Goal: Entertainment & Leisure: Consume media (video, audio)

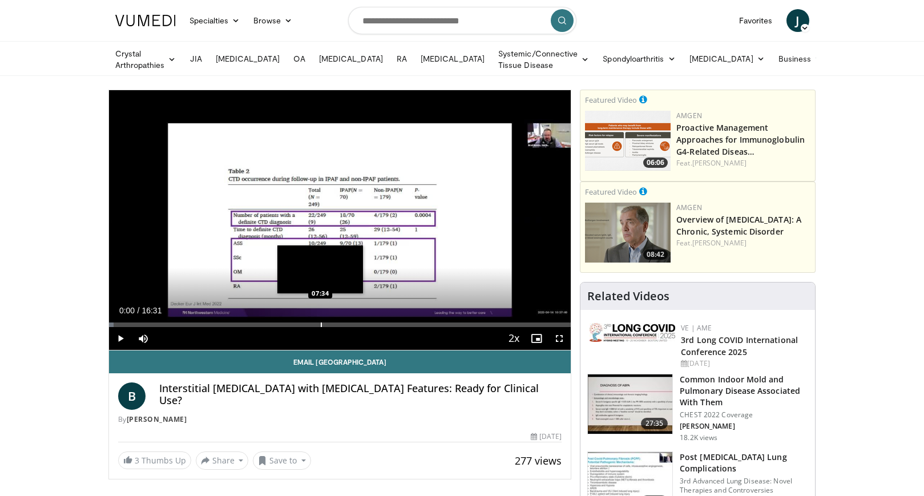
click at [321, 325] on div "Progress Bar" at bounding box center [321, 325] width 1 height 5
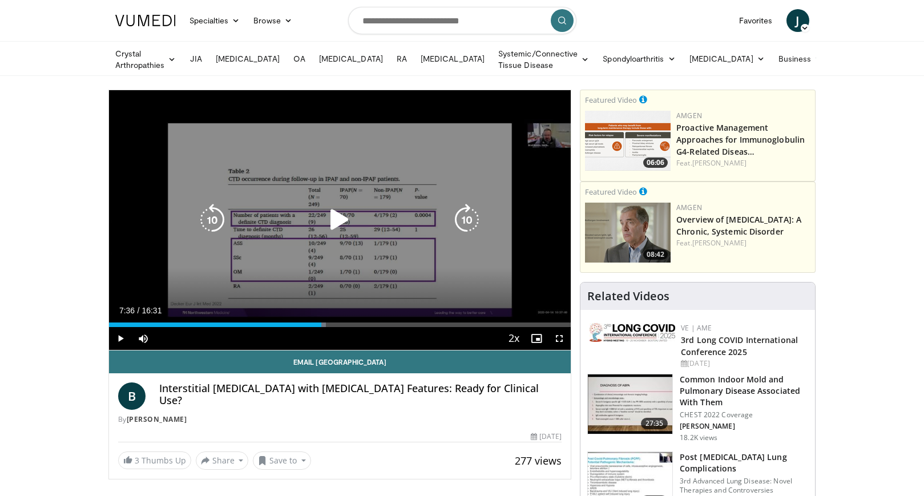
click at [396, 204] on div "10 seconds Tap to unmute" at bounding box center [340, 220] width 462 height 260
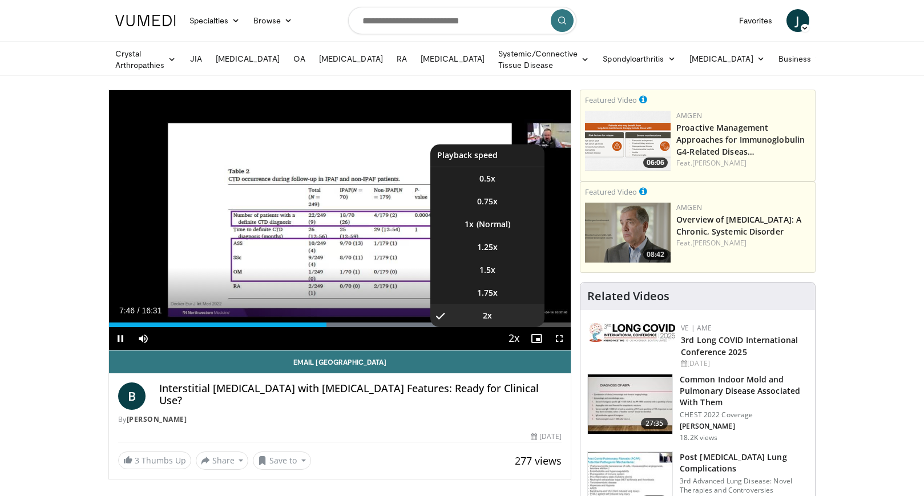
click at [515, 337] on span "Video Player" at bounding box center [514, 339] width 16 height 23
click at [505, 269] on li "1.5x" at bounding box center [487, 270] width 114 height 23
click at [496, 251] on span "1.25x" at bounding box center [487, 246] width 21 height 11
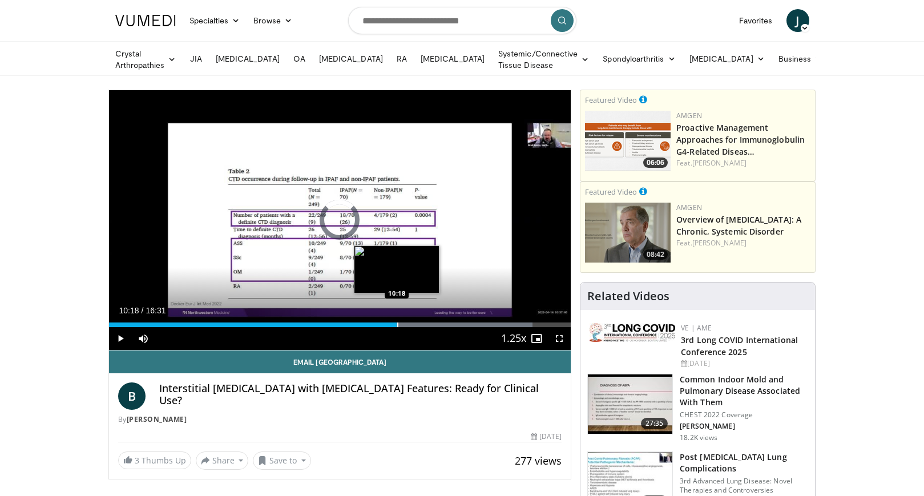
click at [397, 323] on div "Progress Bar" at bounding box center [397, 325] width 1 height 5
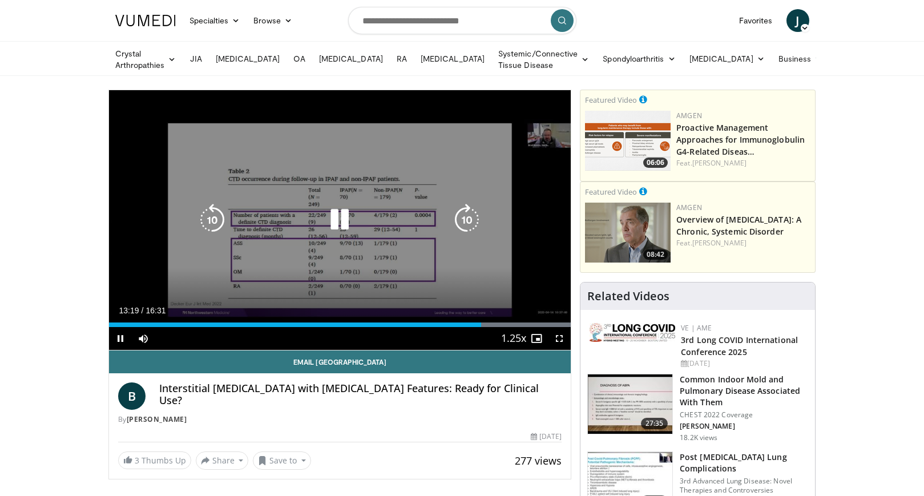
click at [335, 233] on icon "Video Player" at bounding box center [340, 220] width 32 height 32
click at [337, 231] on icon "Video Player" at bounding box center [340, 220] width 32 height 32
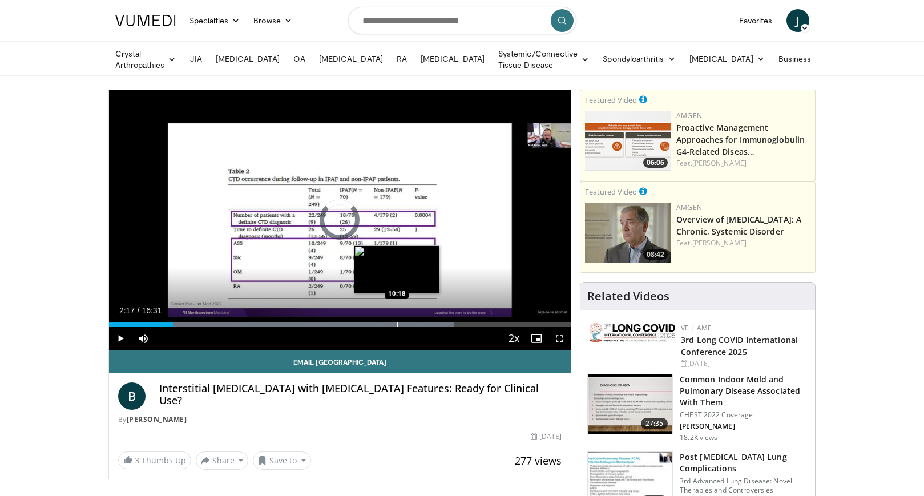
click at [397, 317] on div "Loaded : 74.60% 02:17 10:18" at bounding box center [340, 321] width 462 height 11
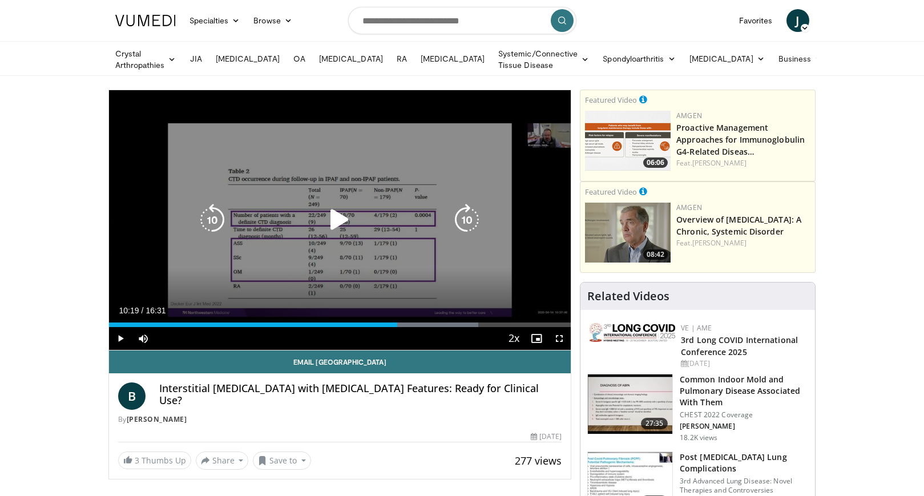
click at [338, 234] on icon "Video Player" at bounding box center [340, 220] width 32 height 32
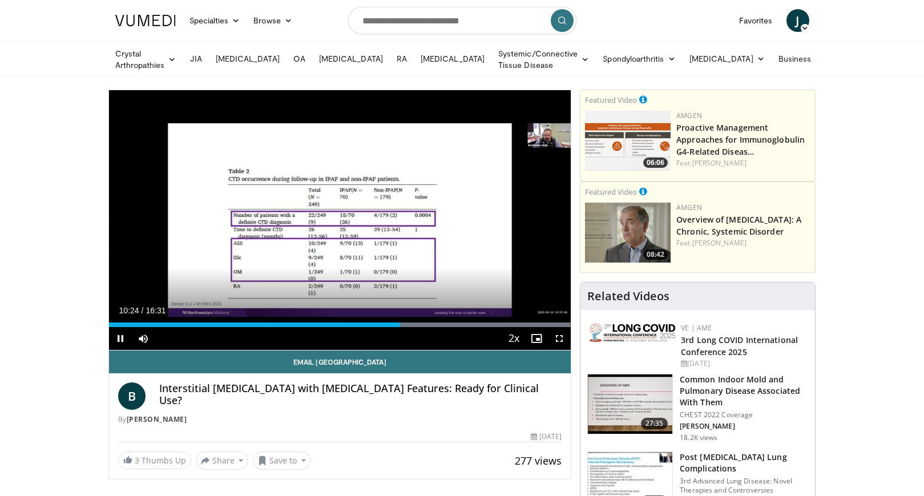
click at [559, 337] on span "Video Player" at bounding box center [559, 338] width 23 height 23
